Goal: Task Accomplishment & Management: Use online tool/utility

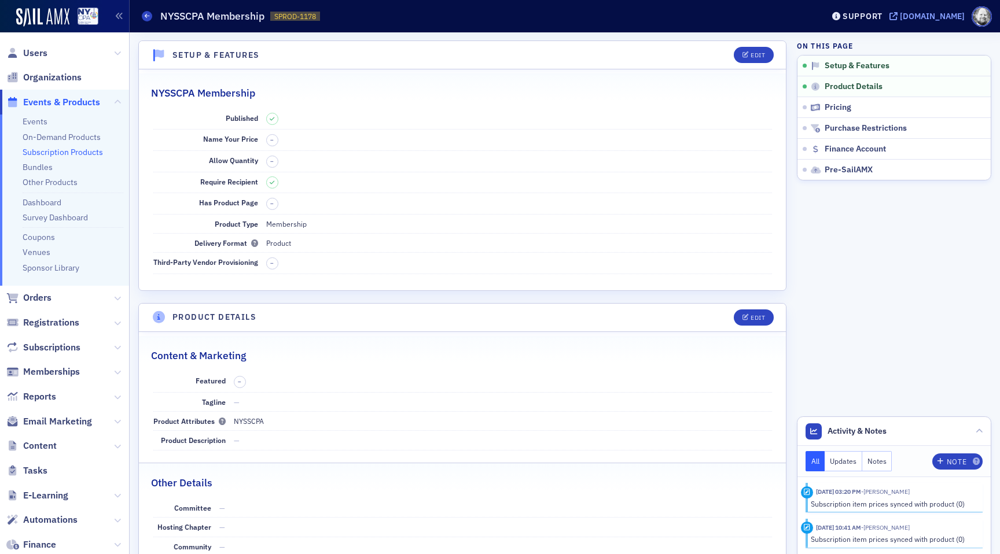
click at [900, 19] on div "[DOMAIN_NAME]" at bounding box center [932, 16] width 65 height 10
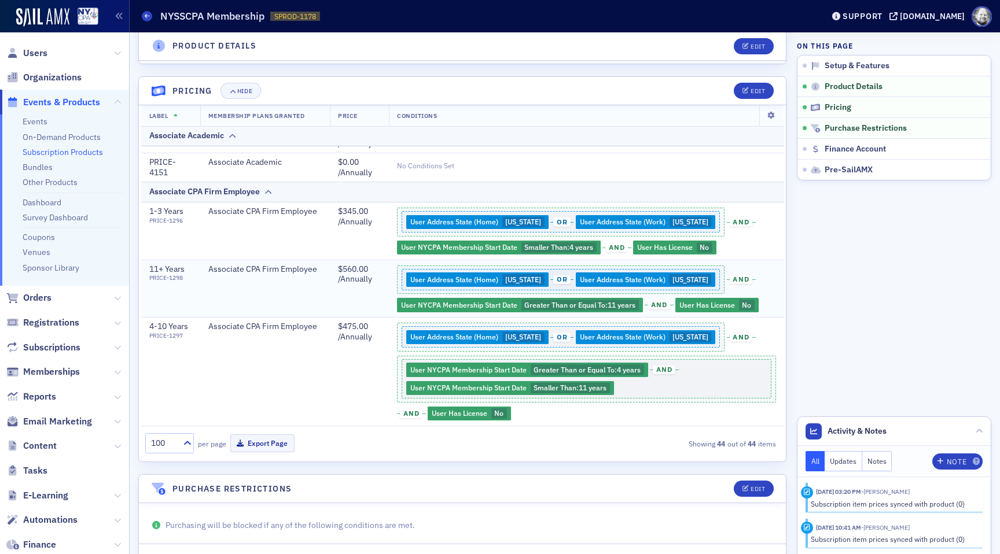
scroll to position [698, 0]
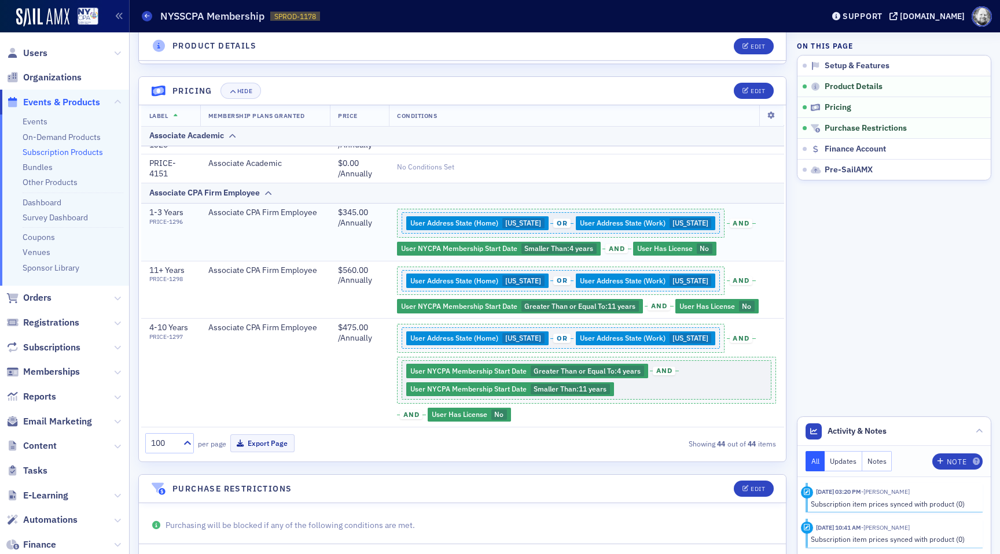
click at [456, 250] on div "User Address State (Home) [US_STATE] or User Address State (Work) [US_STATE] an…" at bounding box center [586, 232] width 379 height 49
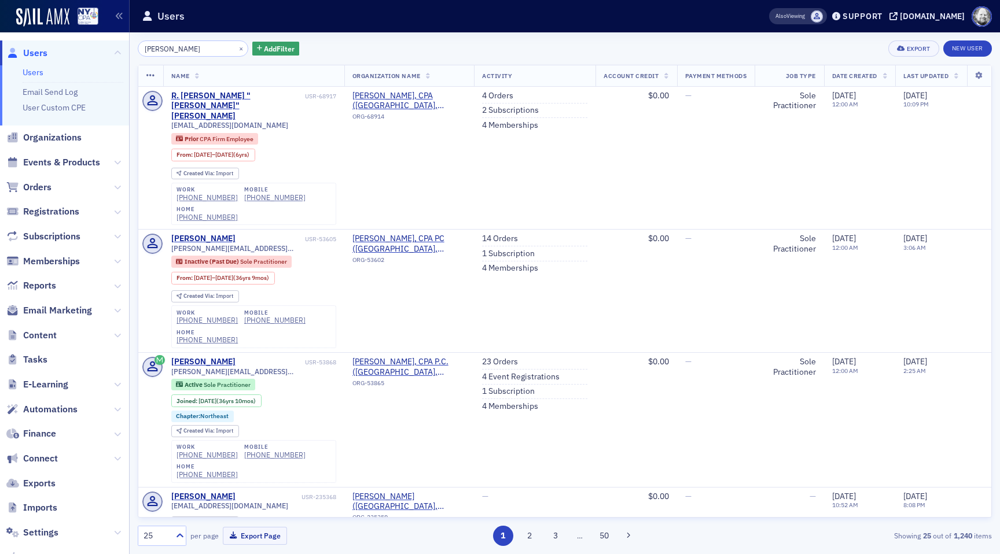
click at [167, 49] on input "beth" at bounding box center [193, 48] width 111 height 16
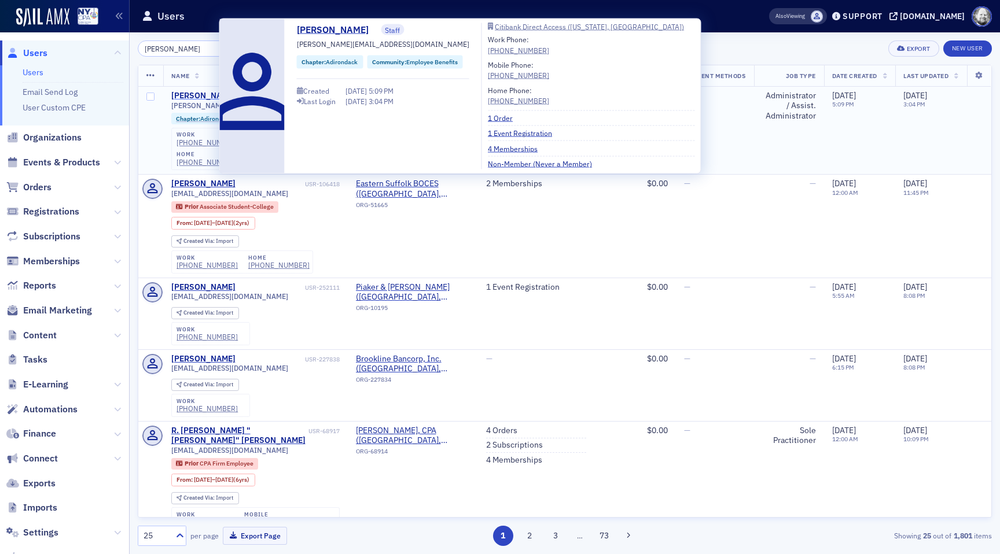
type input "beth carl"
click at [202, 93] on div "Beth Carlson" at bounding box center [203, 96] width 64 height 10
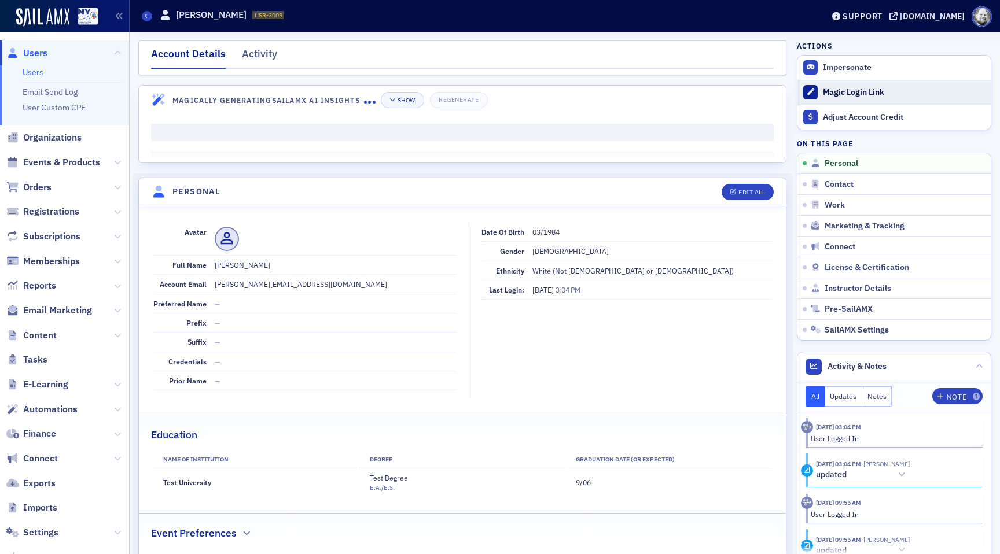
click at [845, 93] on div "Magic Login Link" at bounding box center [904, 92] width 162 height 10
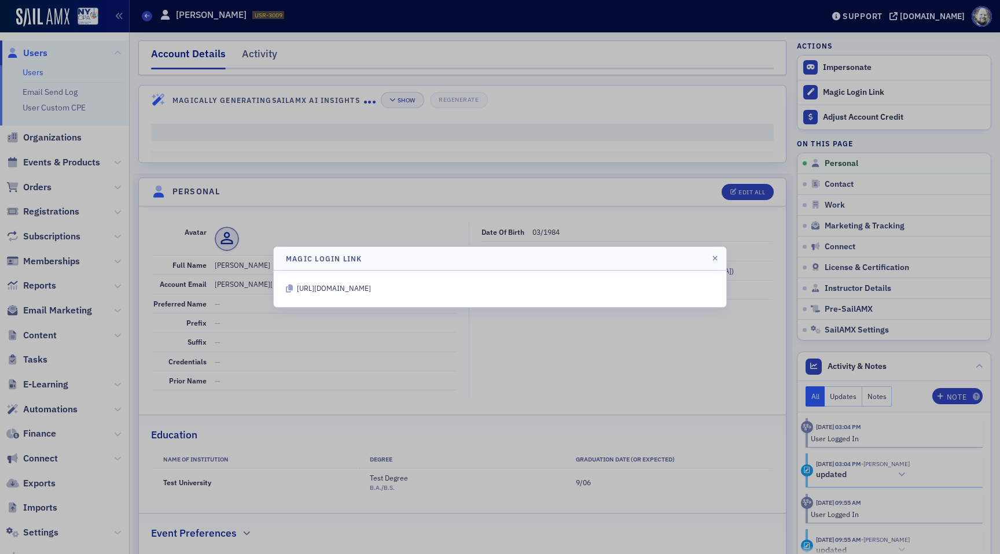
click at [288, 285] on icon at bounding box center [289, 289] width 7 height 8
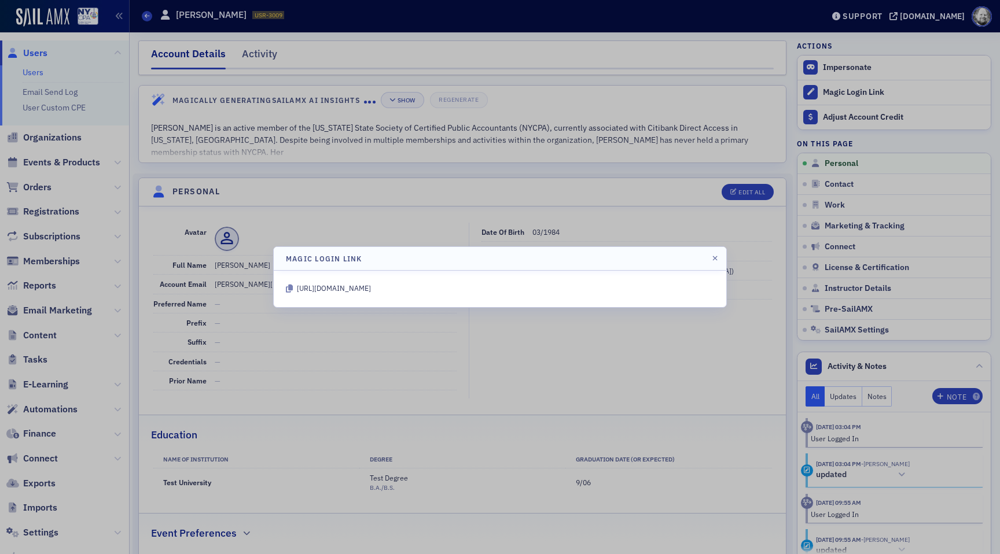
drag, startPoint x: 298, startPoint y: 285, endPoint x: 583, endPoint y: 296, distance: 284.9
click at [371, 295] on div "https://nysscpa.production.sailamx.com/magic-link-login/u8NLvpto9chEDqnPpnC9kAM…" at bounding box center [334, 289] width 74 height 12
copy div "https://nysscpa.production.sailamx.com/magic-link-login/u8NLvpto9chEDqnPpnC9kAM…"
